Goal: Find specific page/section: Find specific page/section

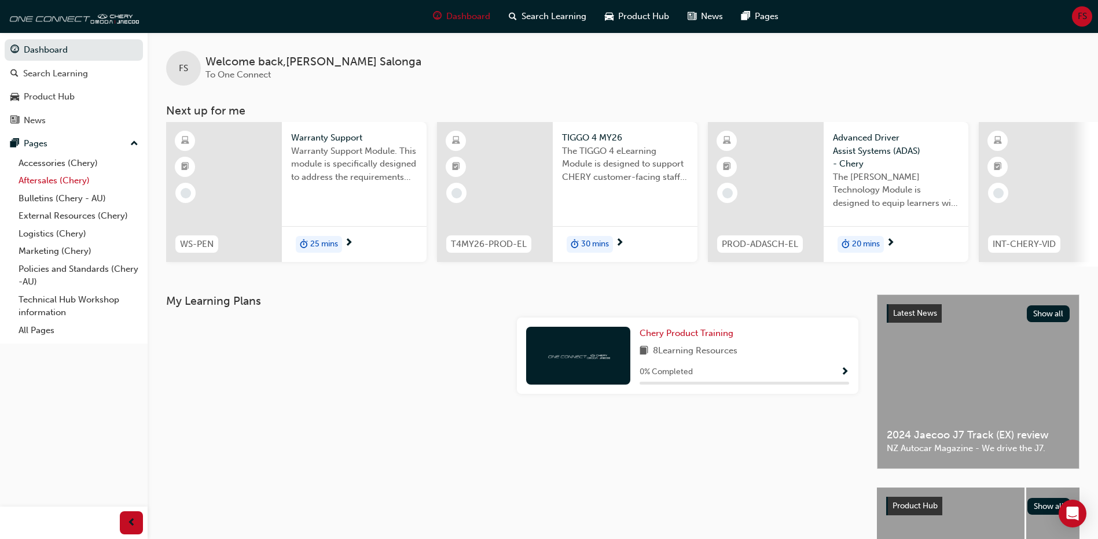
click at [51, 183] on link "Aftersales (Chery)" at bounding box center [78, 181] width 129 height 18
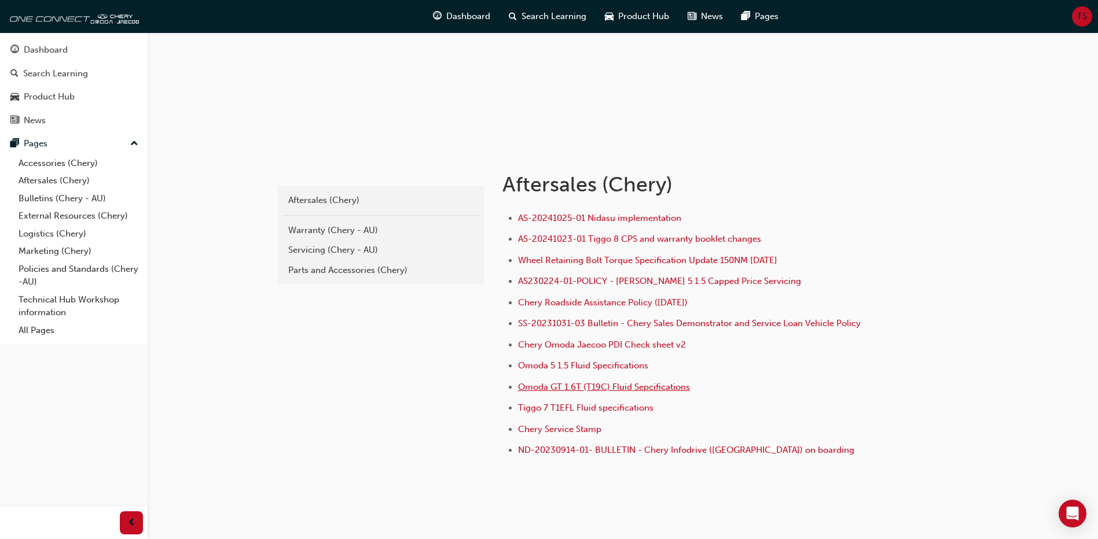
scroll to position [116, 0]
click at [301, 224] on div "Warranty (Chery - AU)" at bounding box center [380, 229] width 185 height 13
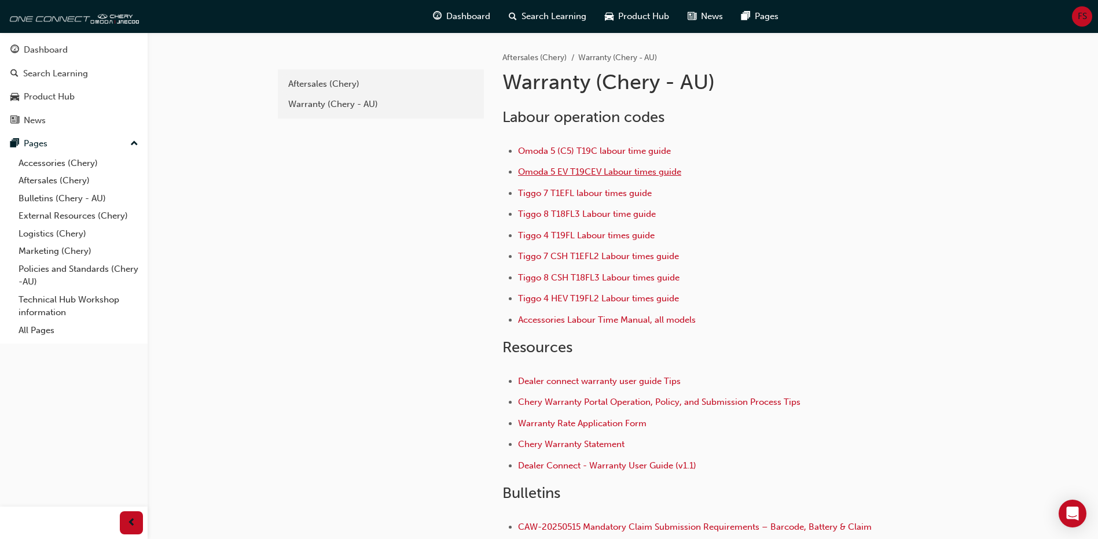
click at [639, 167] on span "Omoda 5 EV T19CEV Labour times guide" at bounding box center [599, 172] width 163 height 10
